Goal: Task Accomplishment & Management: Manage account settings

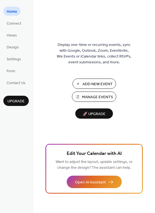
click at [88, 97] on span "Manage Events" at bounding box center [97, 97] width 31 height 6
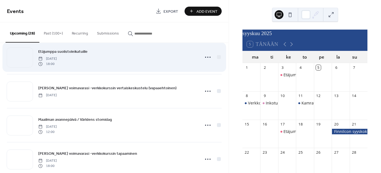
scroll to position [305, 0]
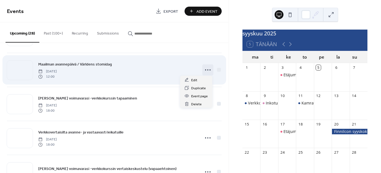
click at [209, 70] on circle at bounding box center [209, 70] width 1 height 1
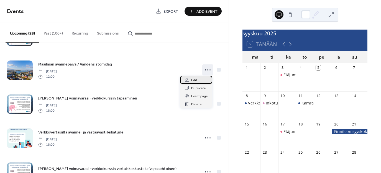
click at [199, 79] on div "Edit" at bounding box center [196, 80] width 32 height 8
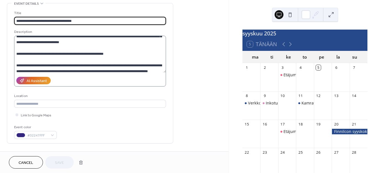
scroll to position [26, 0]
